Goal: Task Accomplishment & Management: Use online tool/utility

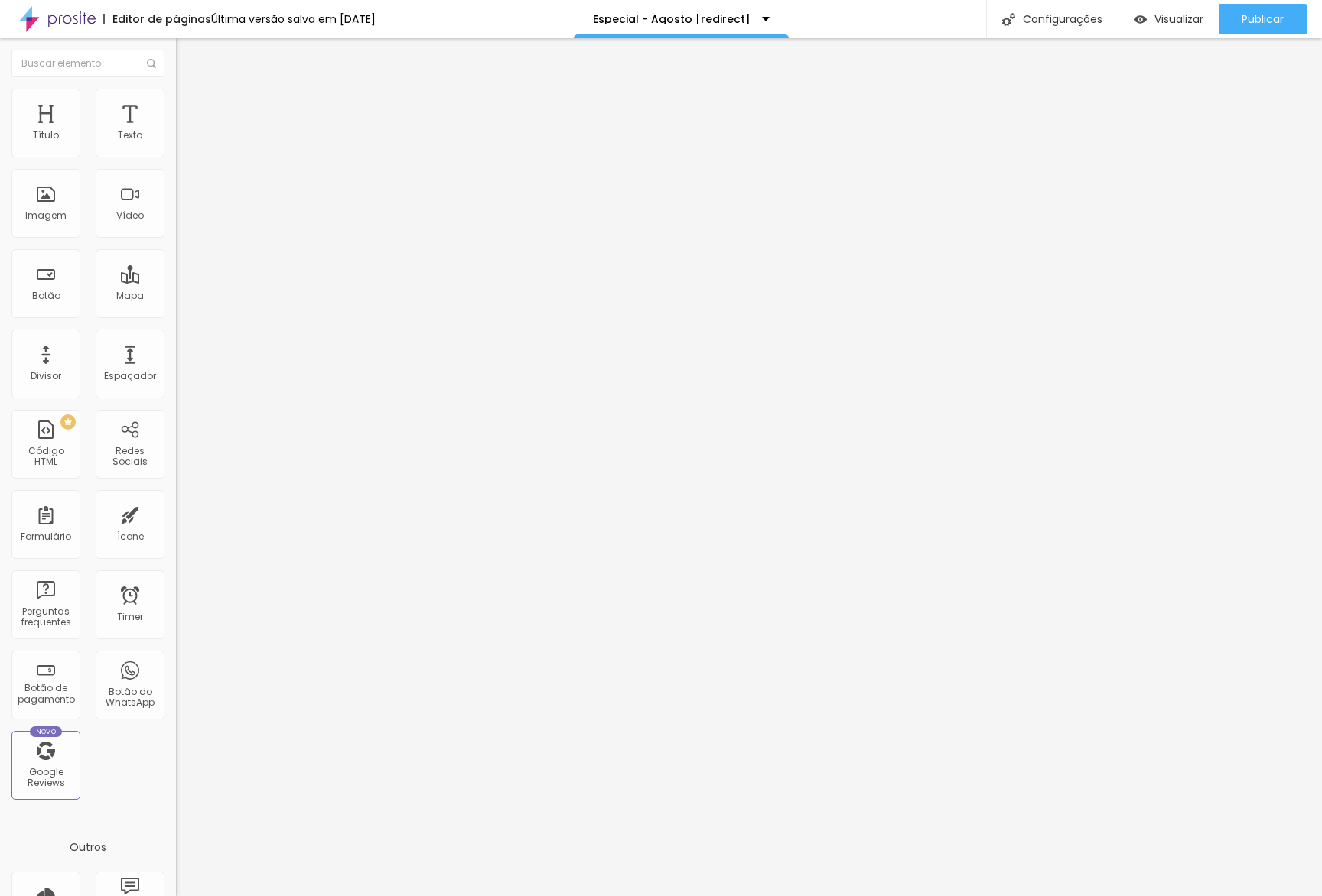
click at [185, 144] on input "[DATE] 23:15" at bounding box center [219, 136] width 68 height 15
click at [120, 298] on div "22" at bounding box center [118, 290] width 15 height 15
click at [185, 338] on li "23:30" at bounding box center [183, 341] width 65 height 23
type input "22 de agosto de 2025 às 23:30"
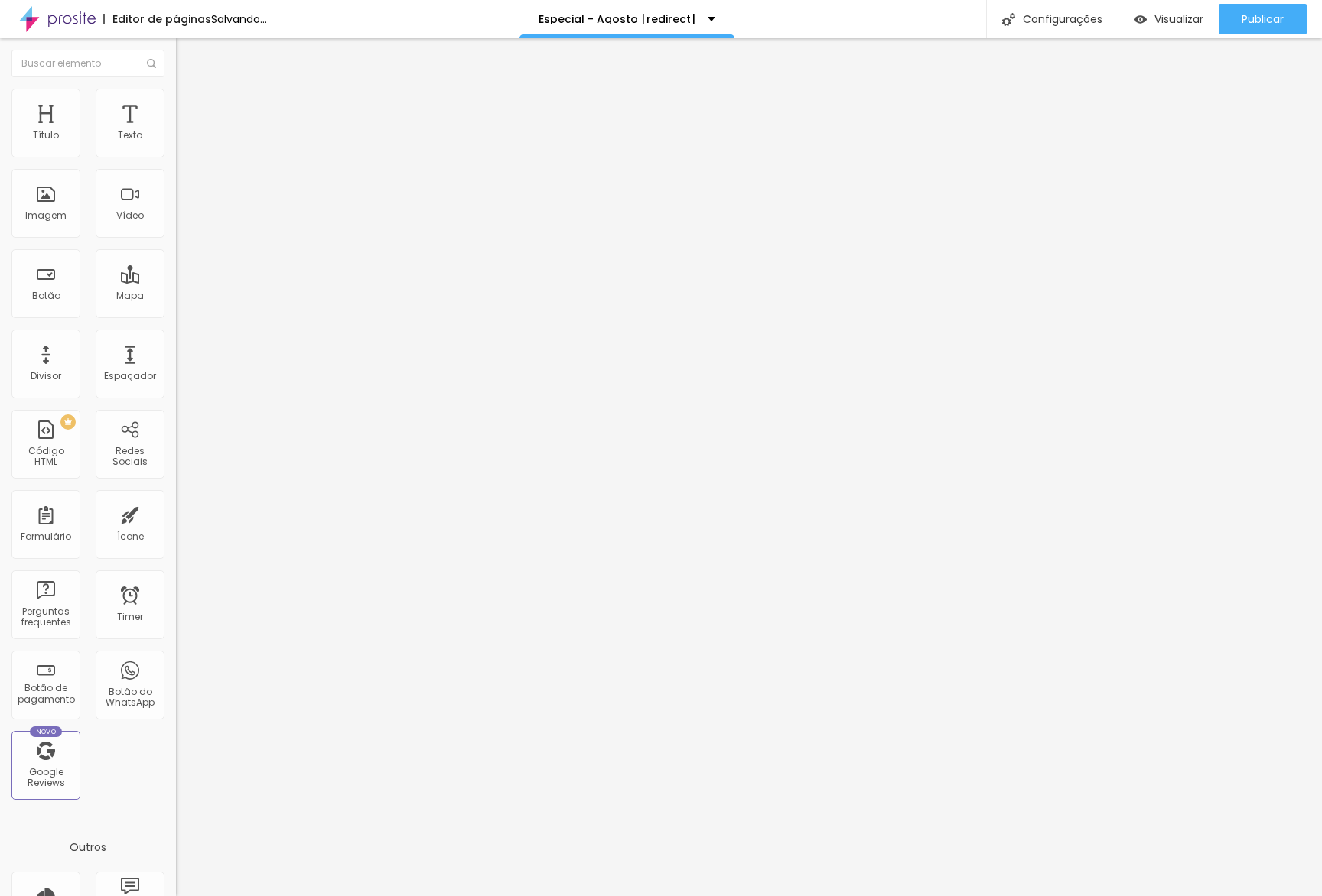
click at [185, 144] on input "8 de agosto de 2025 às 23:45" at bounding box center [220, 136] width 71 height 15
click at [121, 298] on div "22" at bounding box center [118, 290] width 15 height 15
type input "22 de agosto de 2025 às 23:45"
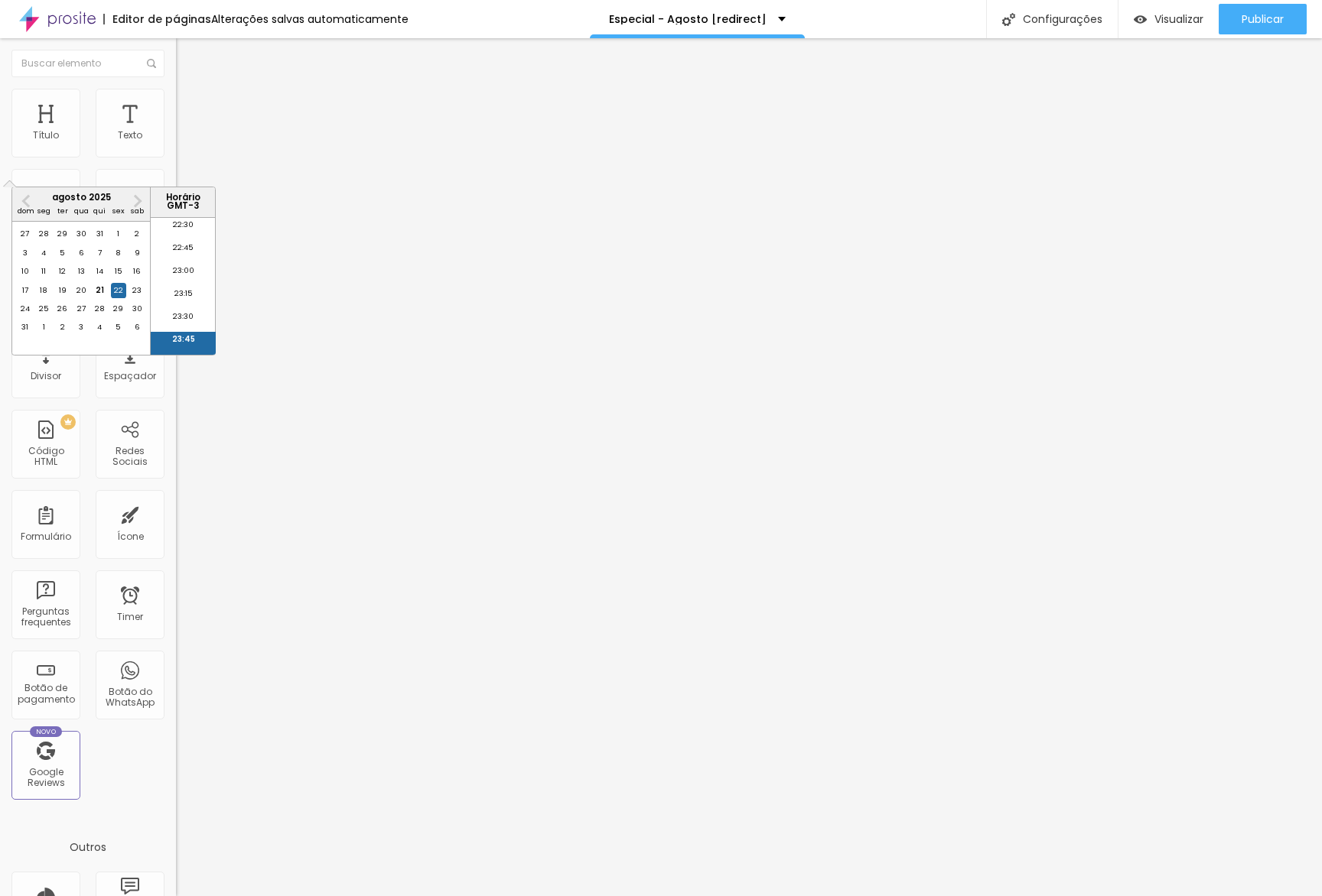
click at [175, 341] on li "23:45" at bounding box center [183, 344] width 65 height 23
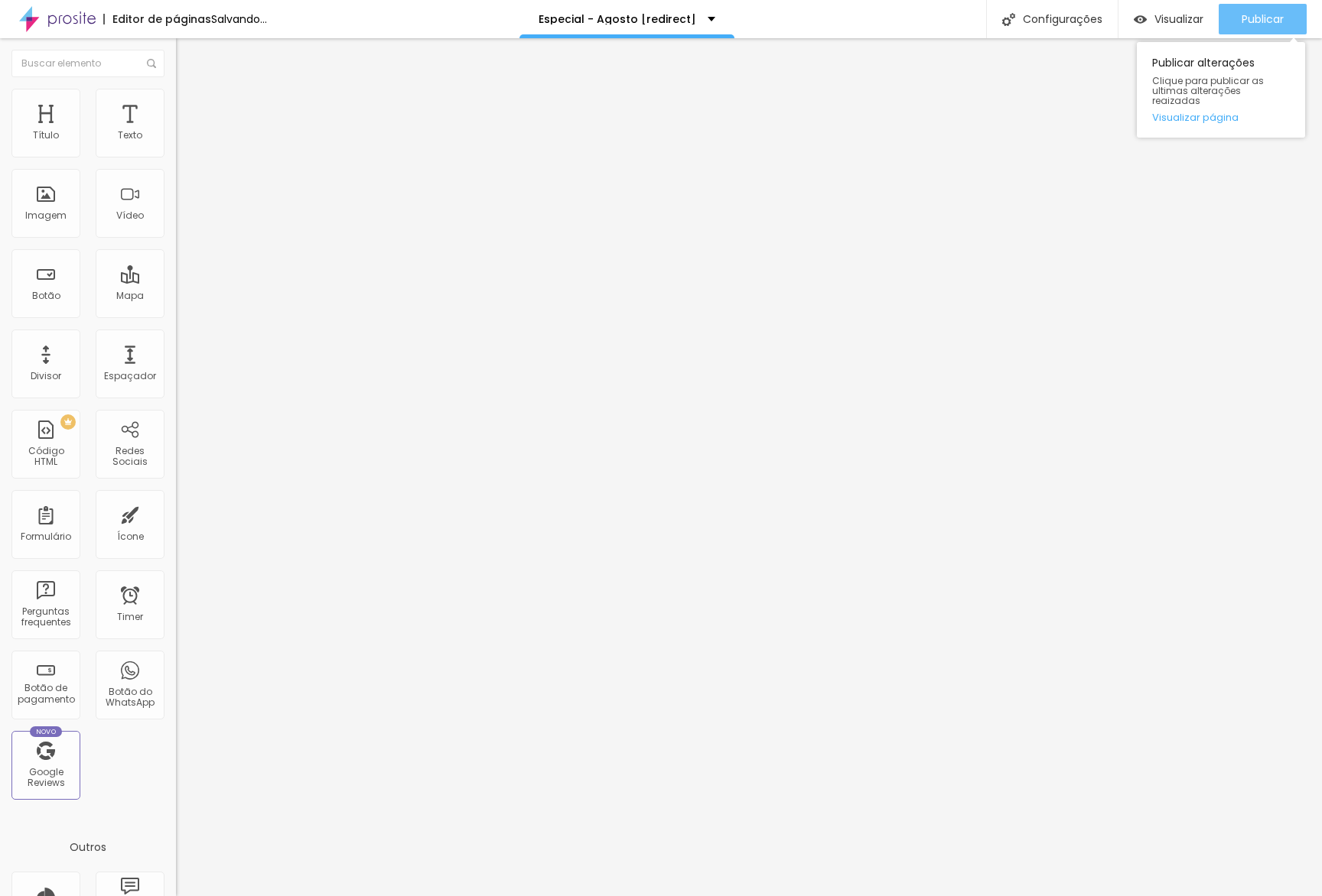
click at [1239, 22] on button "Publicar" at bounding box center [1262, 19] width 88 height 31
drag, startPoint x: 1265, startPoint y: 19, endPoint x: 1221, endPoint y: 31, distance: 45.6
click at [1265, 19] on span "Publicar" at bounding box center [1262, 19] width 42 height 12
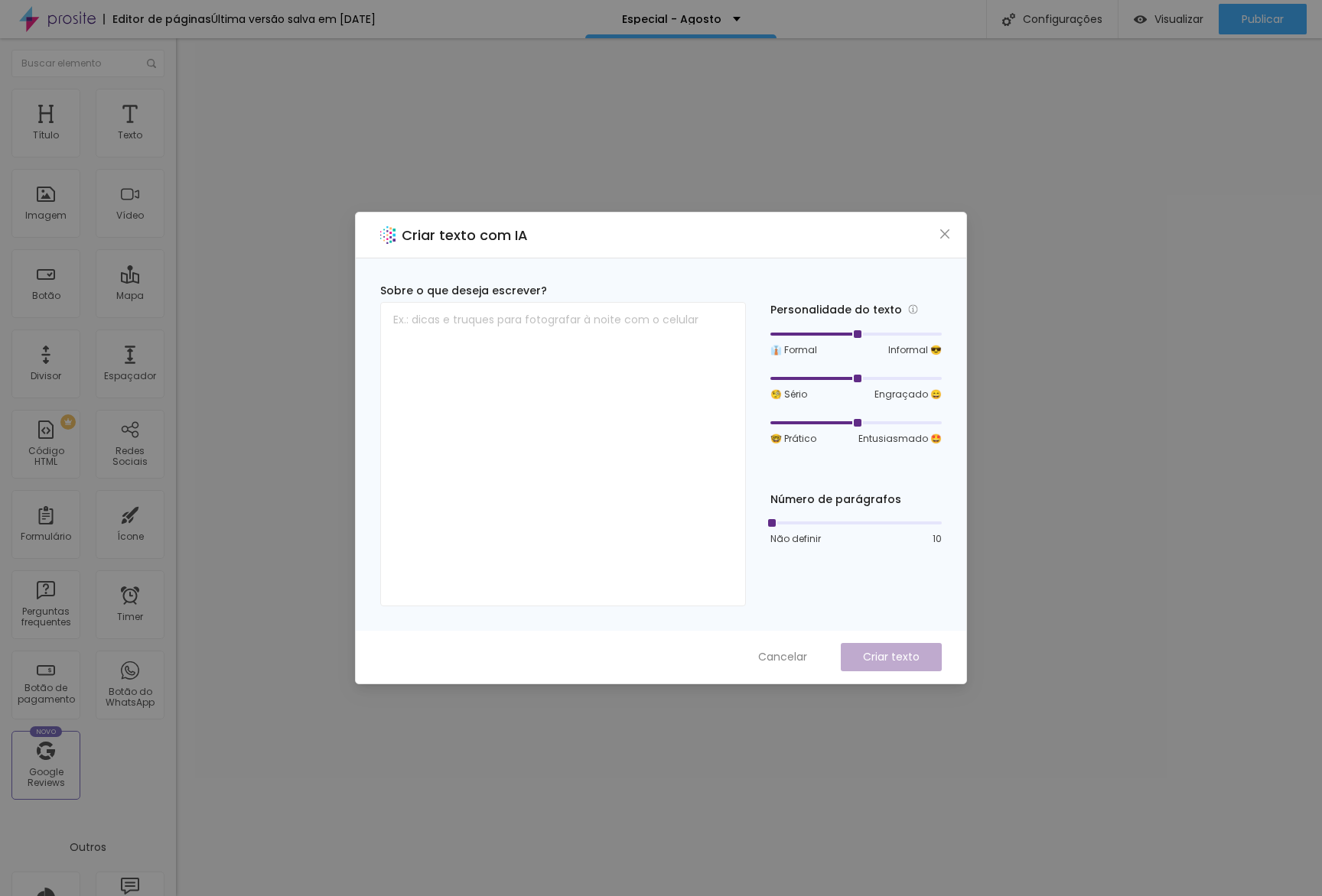
click at [768, 647] on button "Cancelar" at bounding box center [782, 657] width 79 height 29
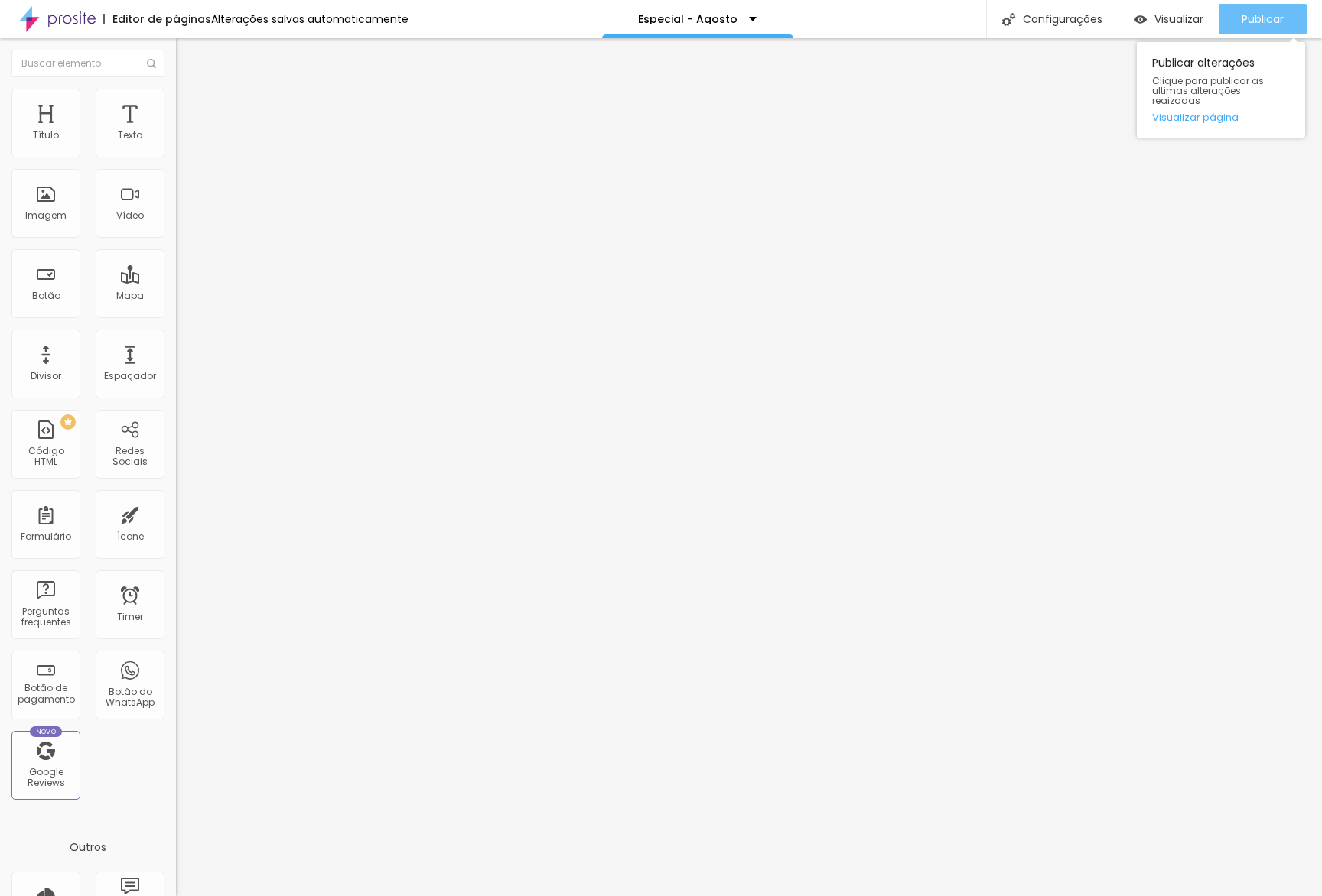
click at [1288, 23] on button "Publicar" at bounding box center [1262, 19] width 88 height 31
